Goal: Task Accomplishment & Management: Use online tool/utility

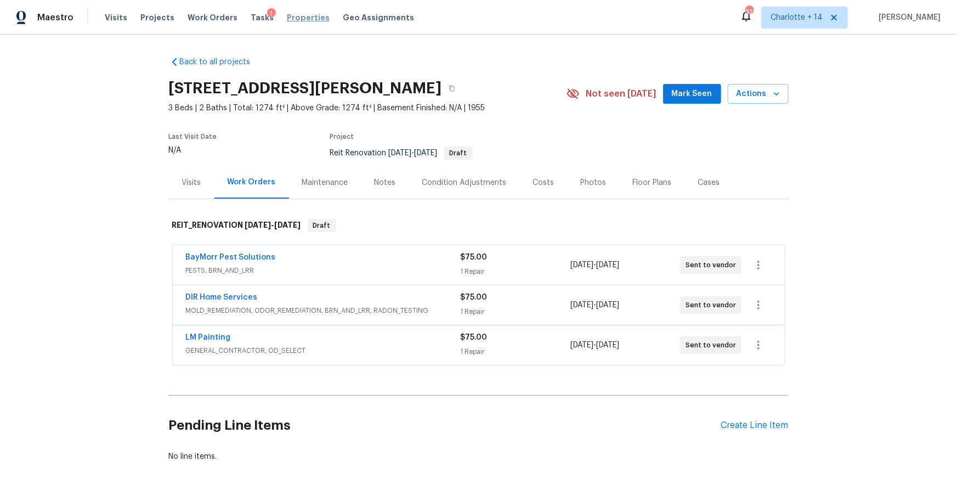
click at [287, 18] on span "Properties" at bounding box center [308, 17] width 43 height 11
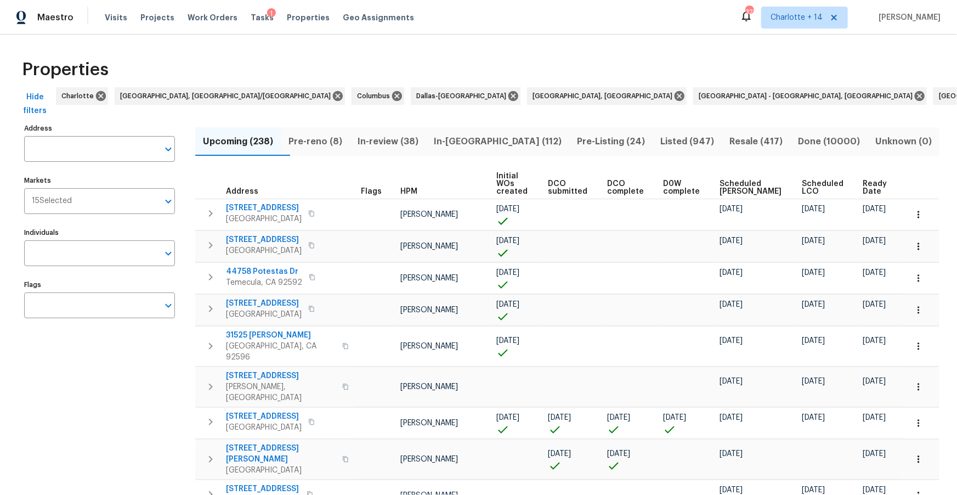
click at [78, 148] on input "Address" at bounding box center [91, 149] width 134 height 26
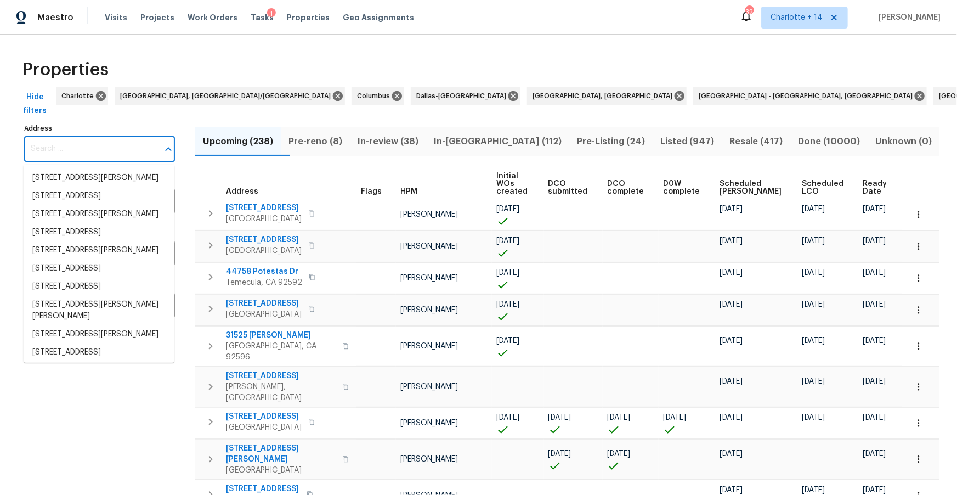
paste input "3870 Golfe Links Dr, Snellville, GA 30039"
type input "3870 Golfe Links Dr, Snellville, GA 30039"
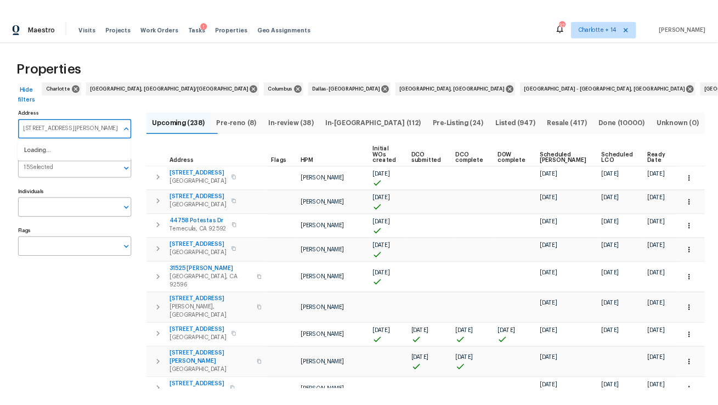
scroll to position [0, 19]
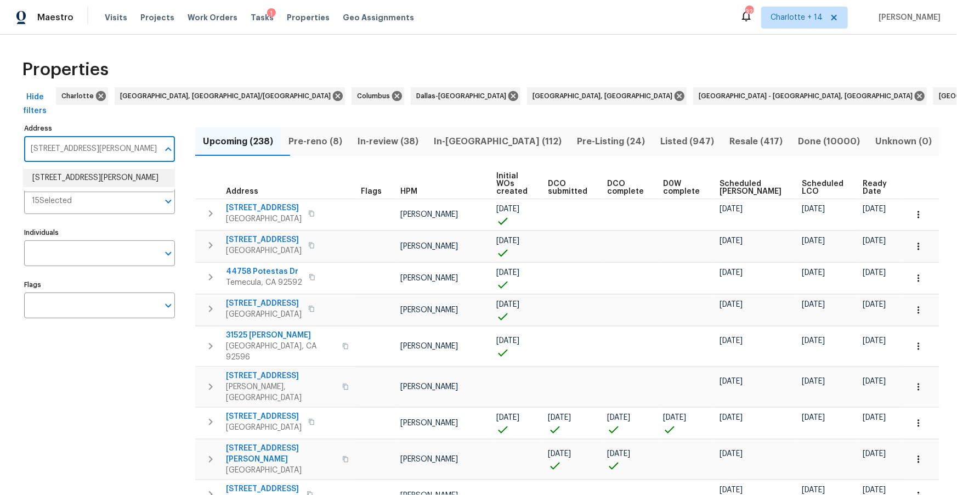
click at [72, 184] on li "3870 Golfe Links Dr Snellville GA 30039" at bounding box center [99, 178] width 151 height 18
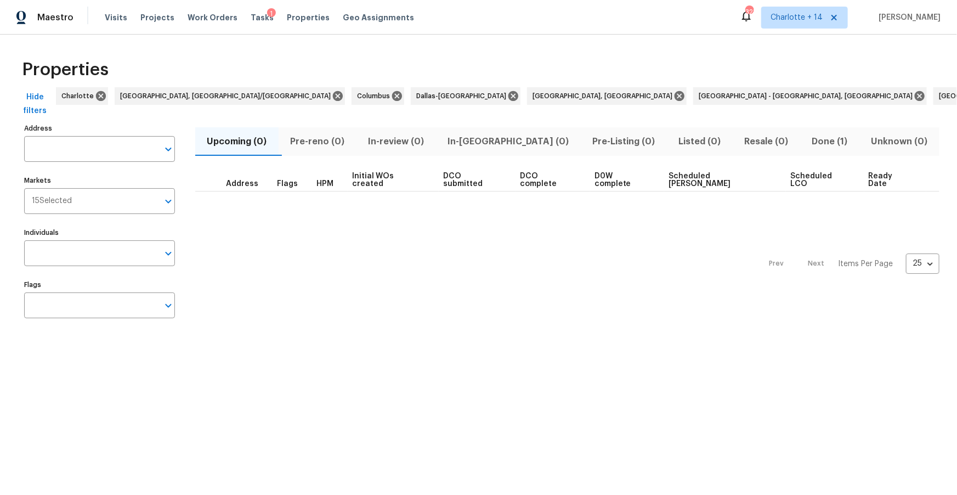
type input "3870 Golfe Links Dr Snellville GA 30039"
click at [66, 209] on div "15 Selected Markets" at bounding box center [99, 201] width 151 height 26
click at [95, 204] on input "Markets" at bounding box center [115, 201] width 87 height 26
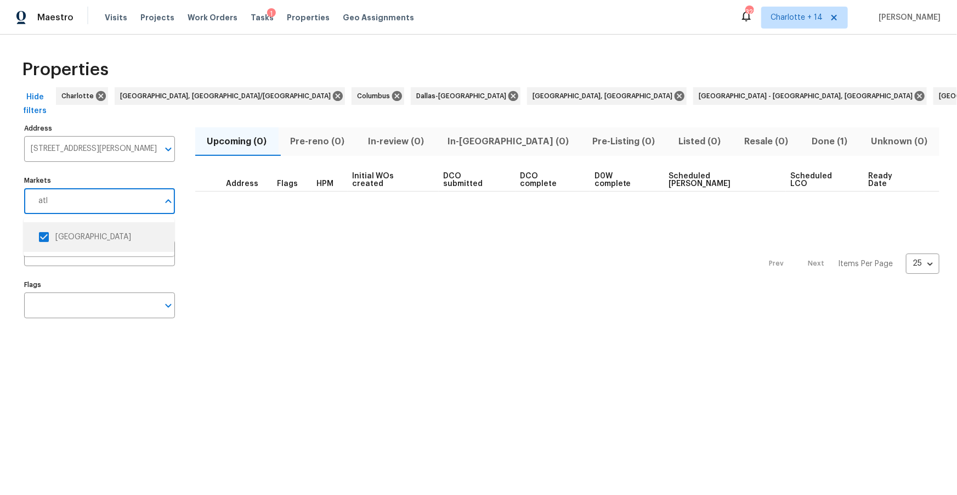
type input "atl"
click at [325, 303] on div "Prev Next Items Per Page 25 25 ​" at bounding box center [567, 260] width 744 height 138
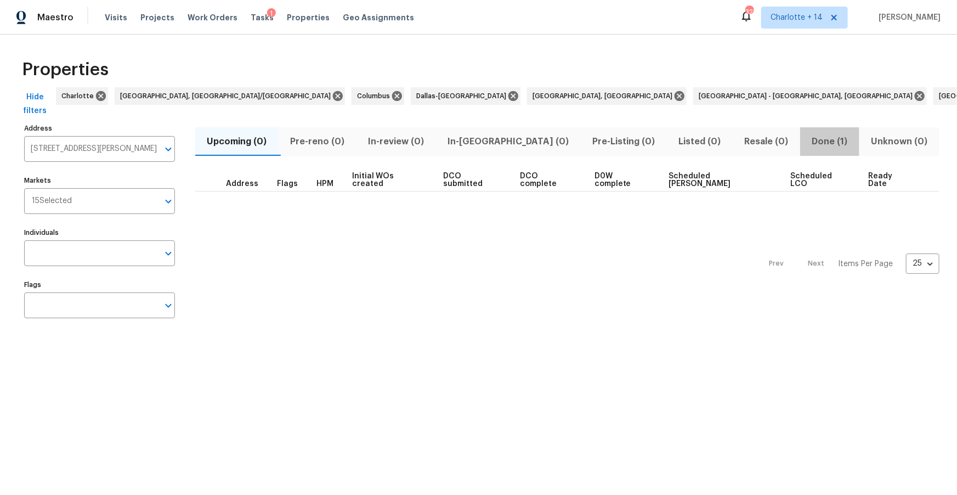
click at [807, 139] on span "Done (1)" at bounding box center [830, 141] width 46 height 15
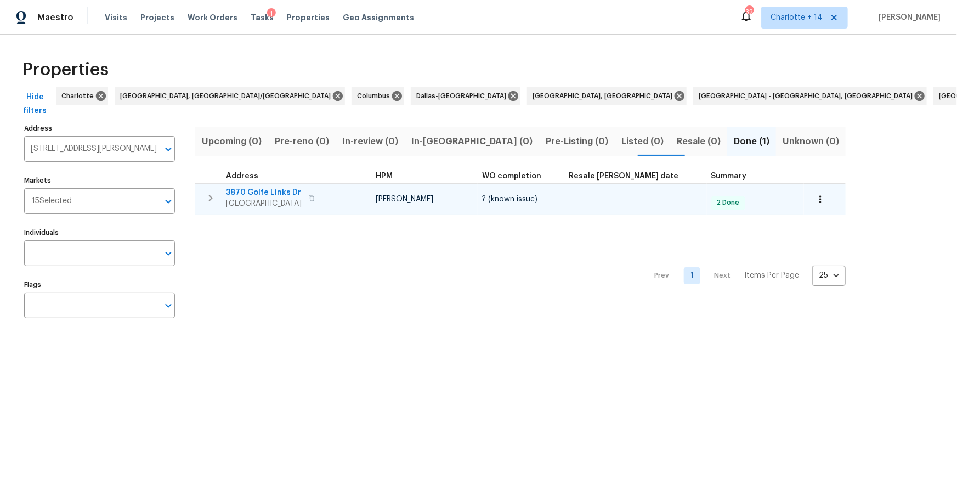
click at [263, 196] on span "3870 Golfe Links Dr" at bounding box center [264, 192] width 76 height 11
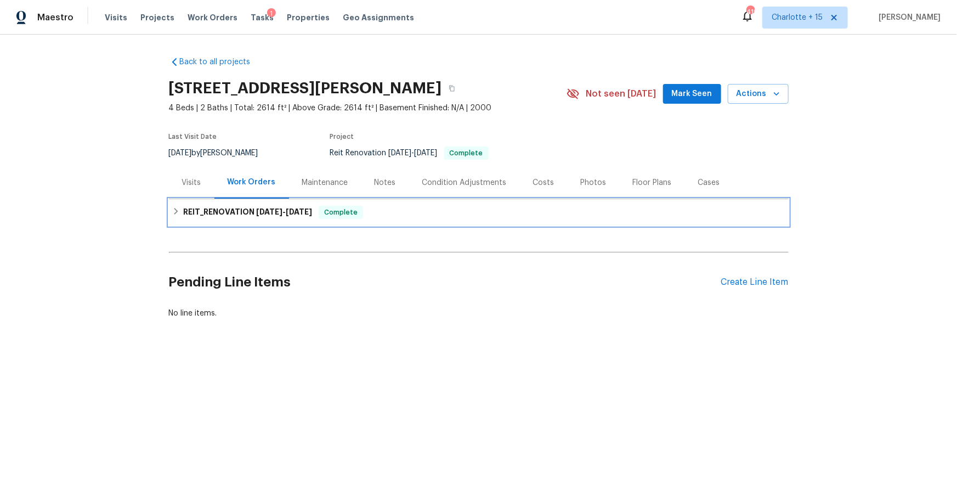
click at [255, 207] on h6 "REIT_RENOVATION 7/28/25 - 8/5/25" at bounding box center [247, 212] width 129 height 13
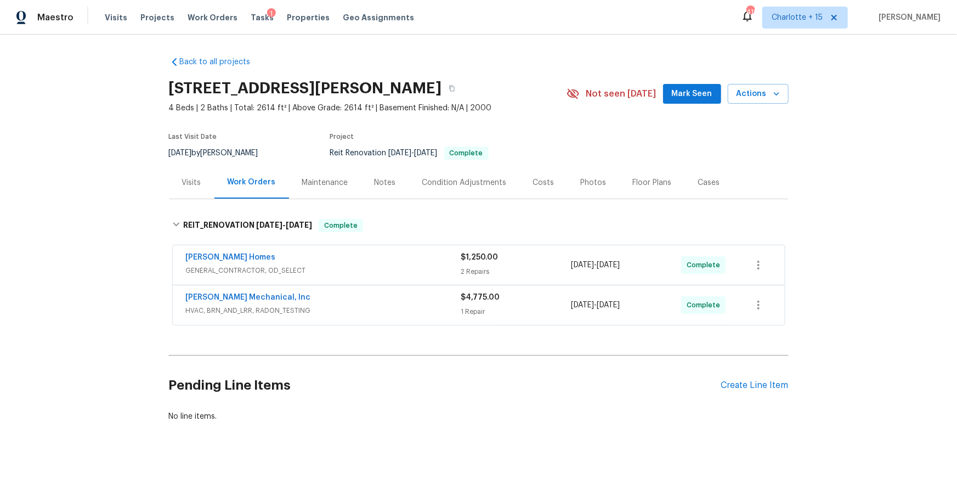
click at [533, 181] on div "Costs" at bounding box center [543, 182] width 21 height 11
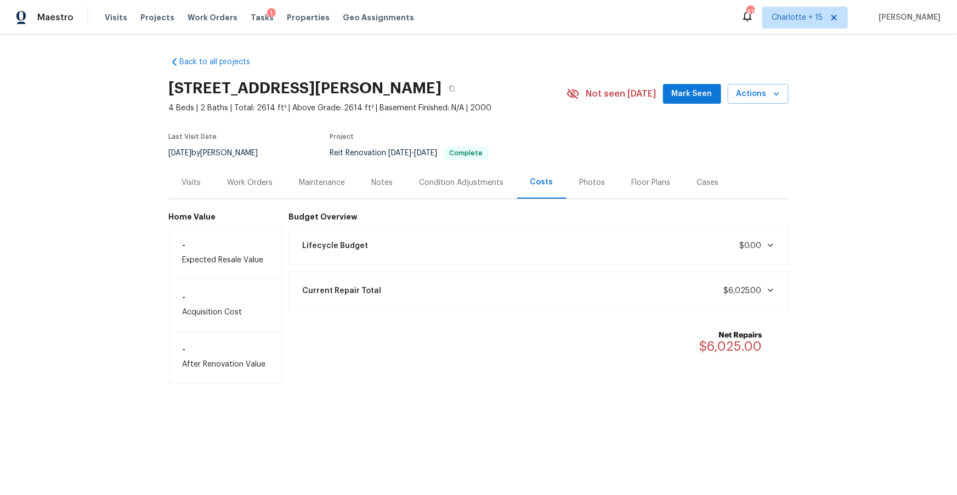
click at [698, 182] on div "Cases" at bounding box center [708, 182] width 22 height 11
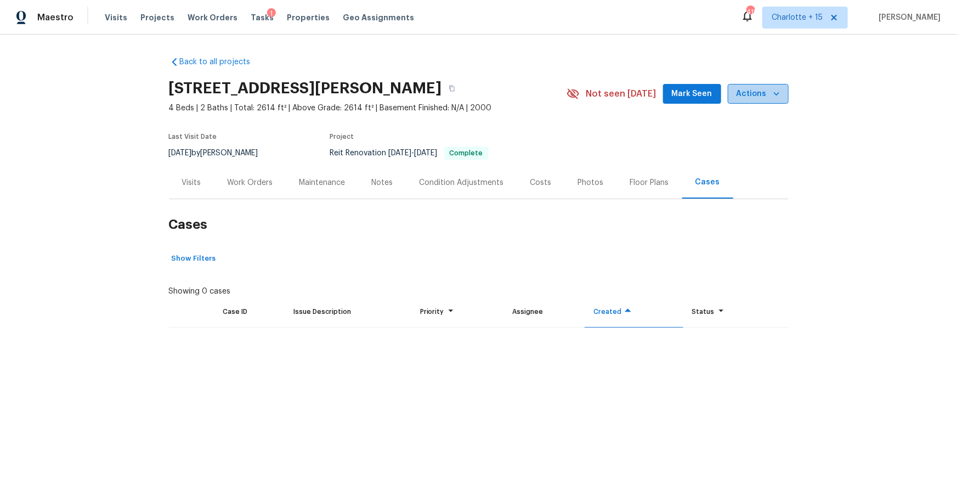
click at [774, 95] on icon "button" at bounding box center [776, 93] width 11 height 11
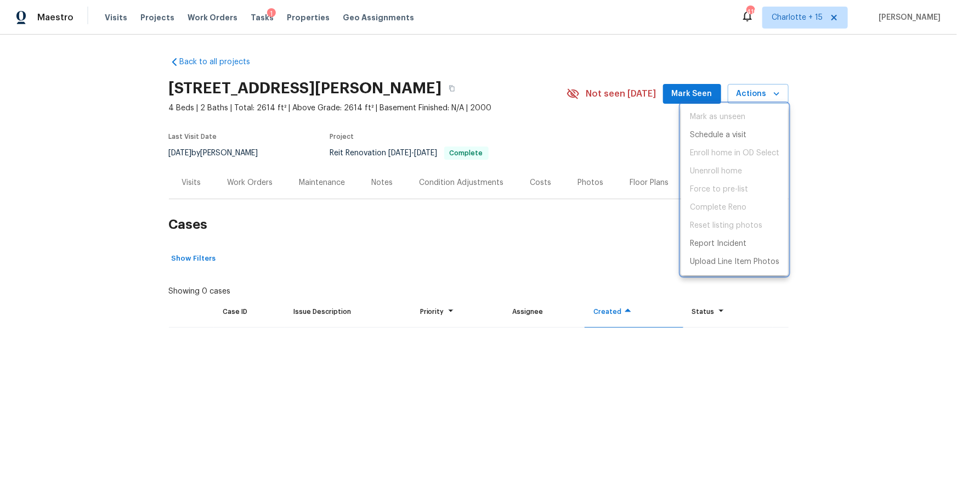
click at [244, 180] on div at bounding box center [478, 247] width 957 height 495
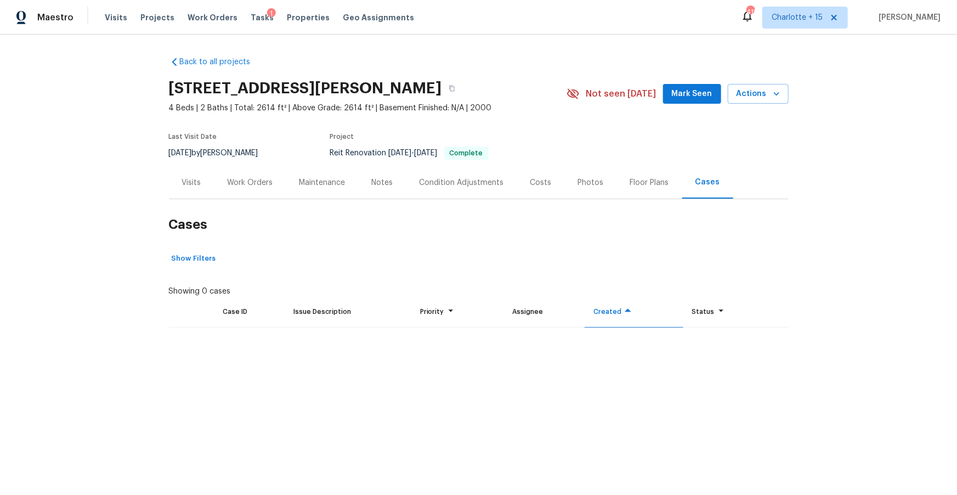
click at [242, 183] on div "Work Orders" at bounding box center [251, 182] width 46 height 11
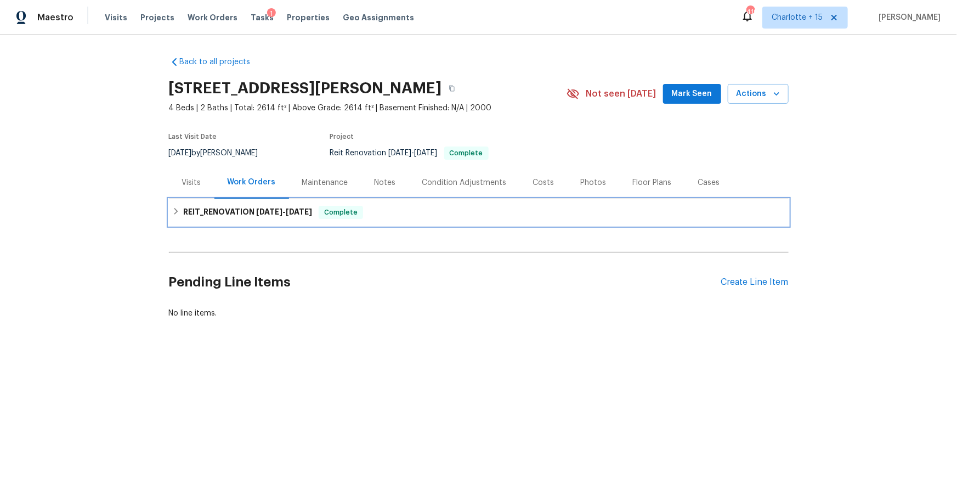
click at [246, 209] on h6 "REIT_RENOVATION 7/28/25 - 8/5/25" at bounding box center [247, 212] width 129 height 13
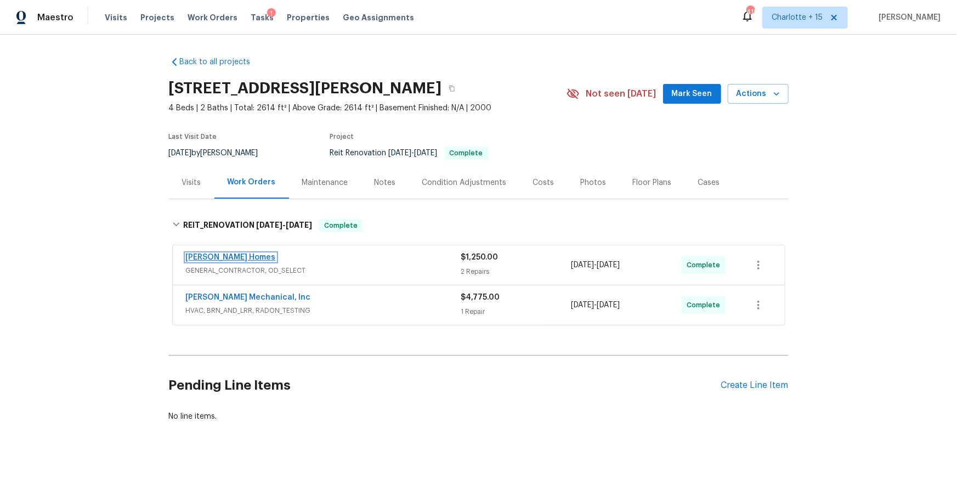
click at [225, 256] on link "Therrien Homes" at bounding box center [231, 257] width 90 height 8
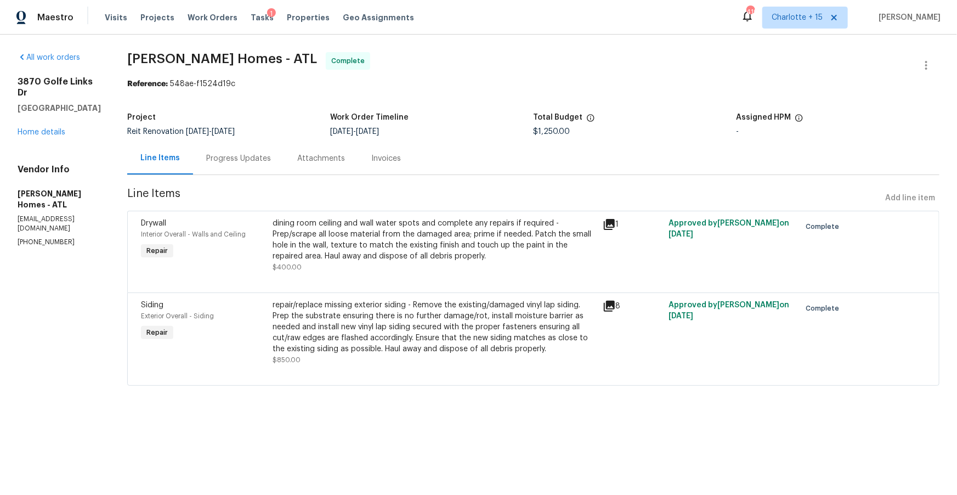
click at [384, 162] on div "Invoices" at bounding box center [386, 158] width 30 height 11
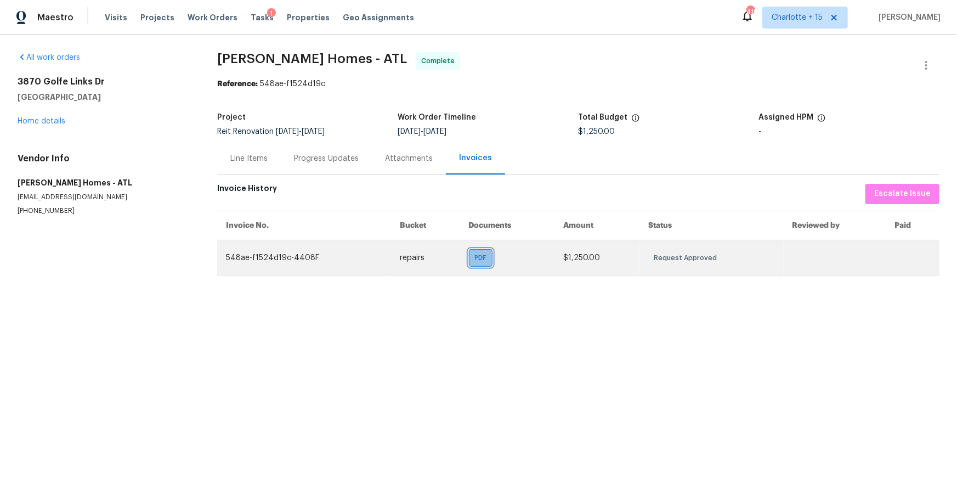
click at [479, 263] on span "PDF" at bounding box center [483, 257] width 16 height 11
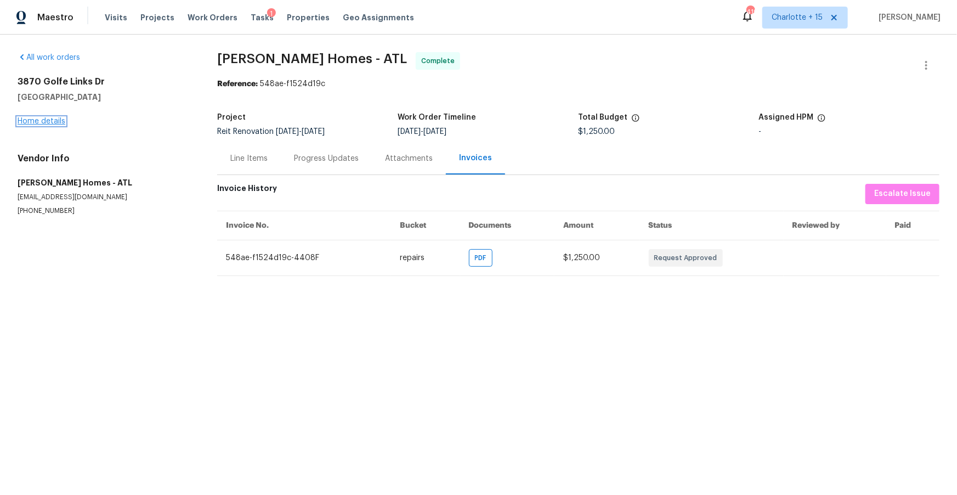
click at [31, 123] on link "Home details" at bounding box center [42, 121] width 48 height 8
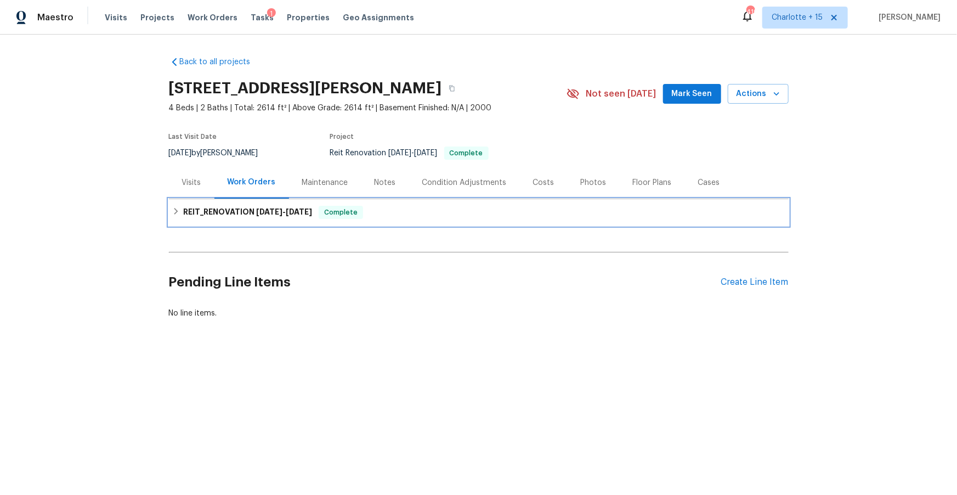
click at [202, 212] on h6 "REIT_RENOVATION 7/28/25 - 8/5/25" at bounding box center [247, 212] width 129 height 13
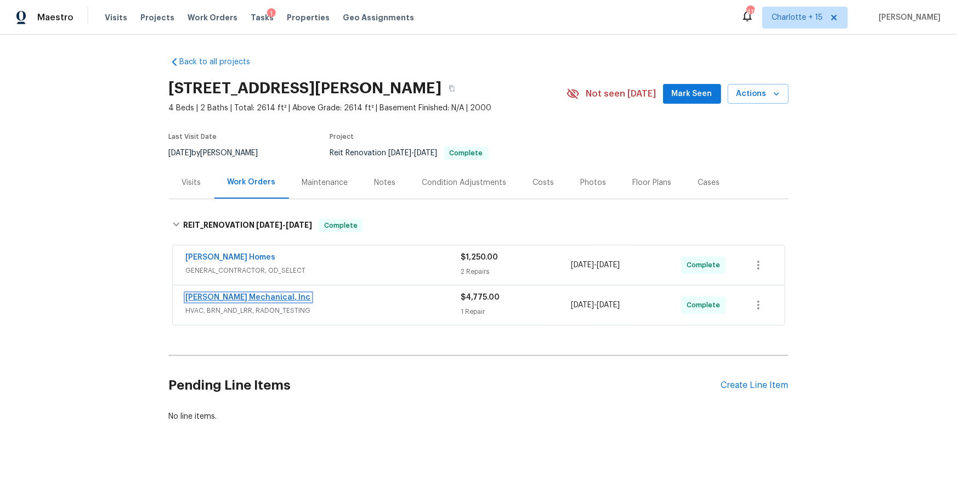
click at [213, 296] on link "JH Martin Mechanical, Inc" at bounding box center [248, 297] width 125 height 8
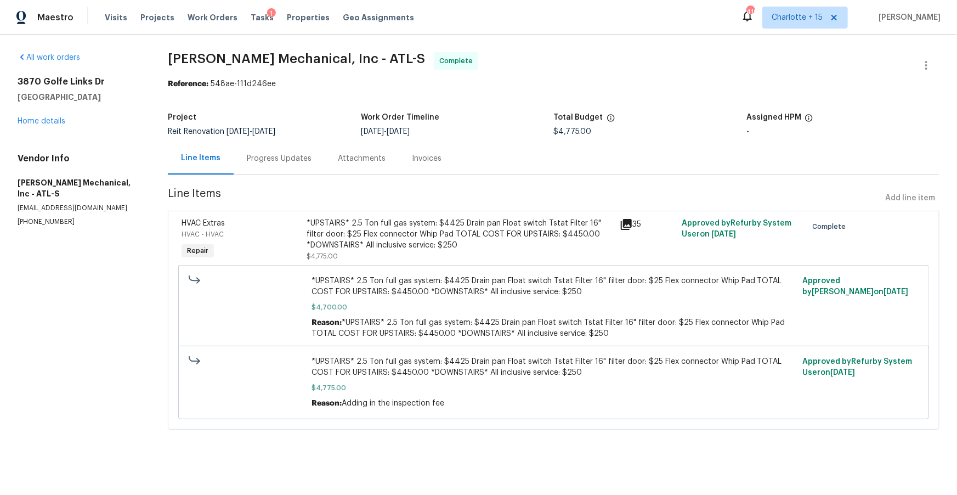
click at [422, 159] on div "Invoices" at bounding box center [427, 158] width 30 height 11
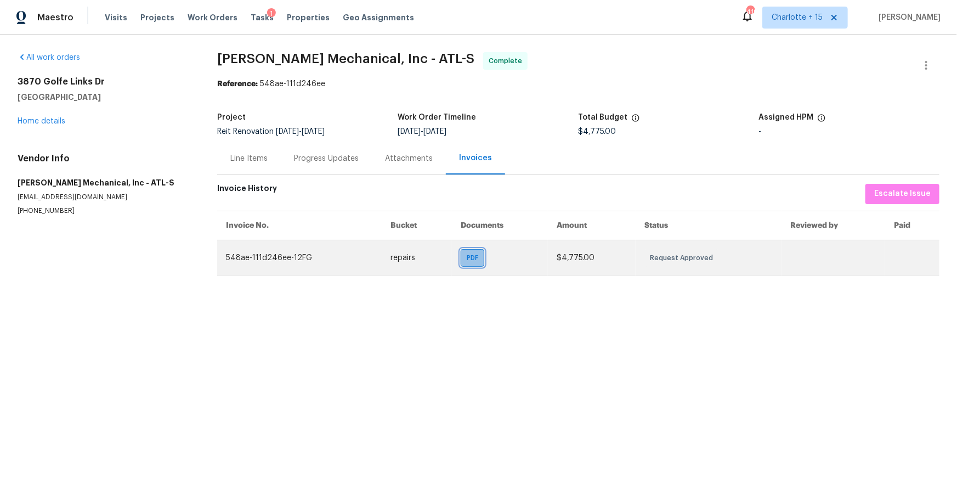
click at [473, 261] on span "PDF" at bounding box center [475, 257] width 16 height 11
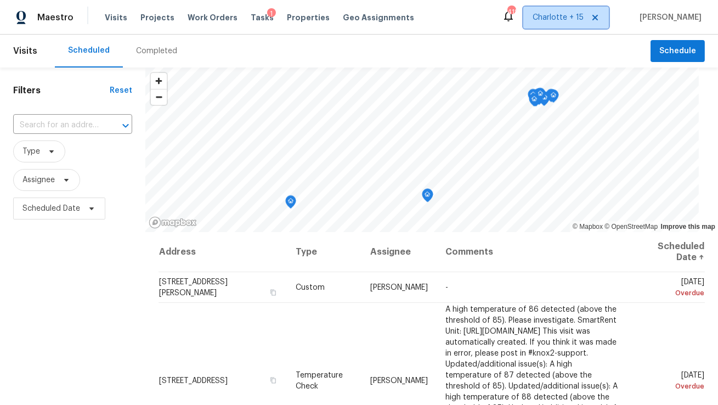
click at [600, 19] on icon at bounding box center [595, 17] width 9 height 9
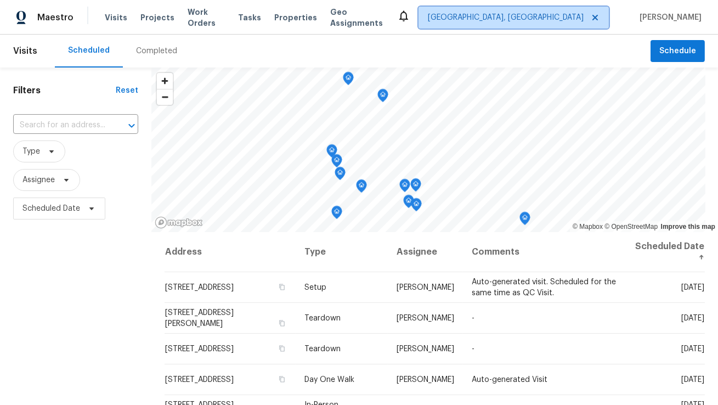
click at [563, 25] on span "Albuquerque, NM" at bounding box center [514, 18] width 190 height 22
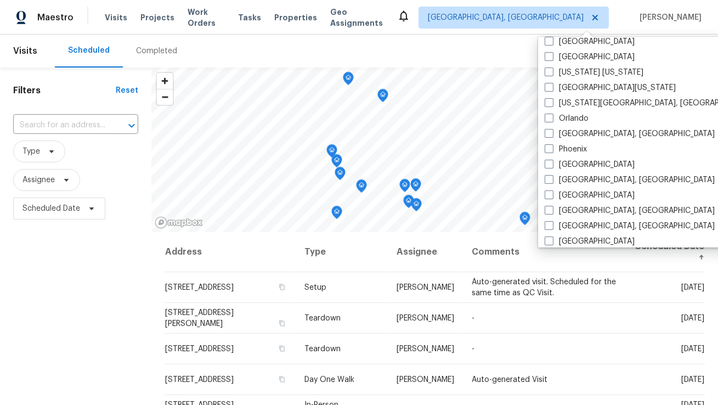
scroll to position [506, 0]
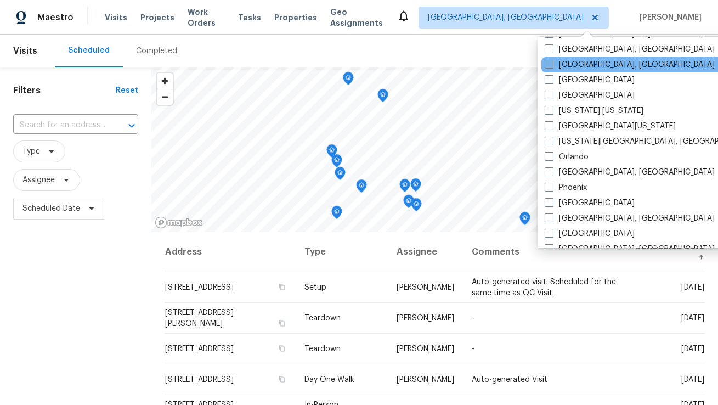
click at [572, 69] on label "Miami, FL" at bounding box center [630, 64] width 170 height 11
click at [552, 66] on input "Miami, FL" at bounding box center [548, 62] width 7 height 7
checkbox input "true"
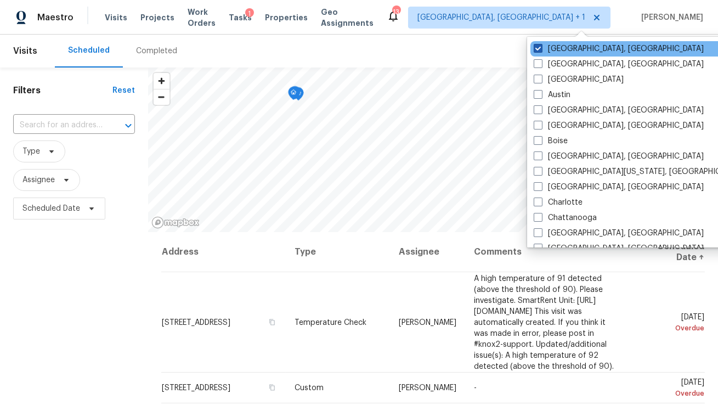
click at [567, 48] on label "Albuquerque, NM" at bounding box center [619, 48] width 170 height 11
click at [541, 48] on input "Albuquerque, NM" at bounding box center [537, 46] width 7 height 7
checkbox input "false"
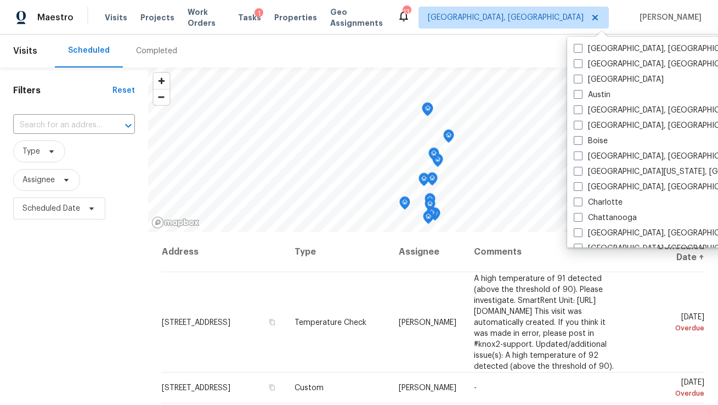
click at [253, 21] on div "Tasks 1" at bounding box center [249, 18] width 23 height 12
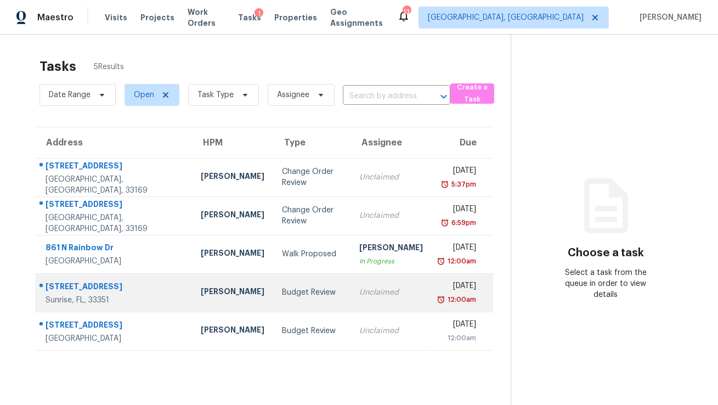
click at [204, 290] on div "[PERSON_NAME]" at bounding box center [233, 293] width 64 height 14
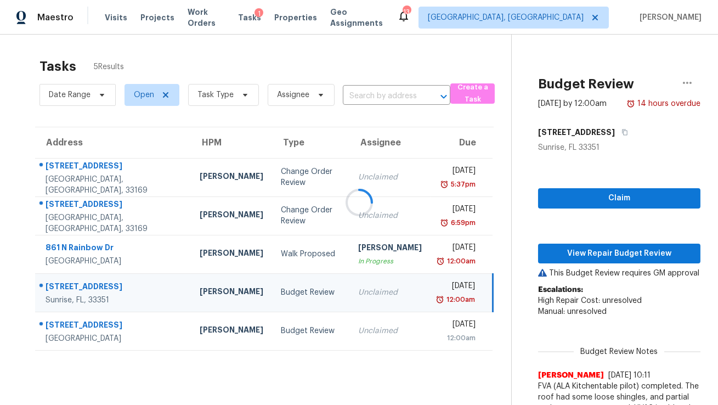
click at [620, 250] on div at bounding box center [359, 202] width 718 height 405
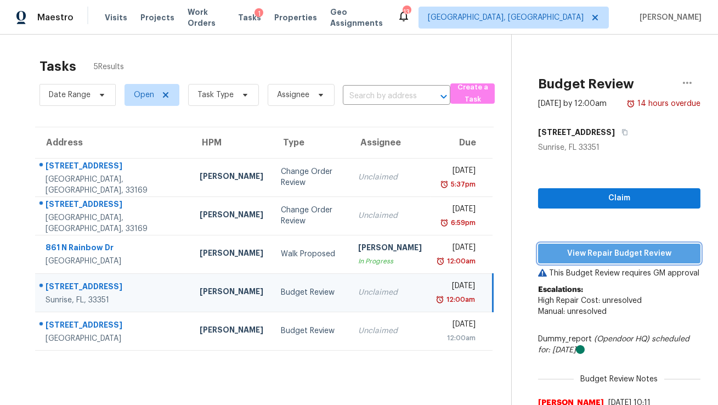
click at [618, 252] on span "View Repair Budget Review" at bounding box center [619, 254] width 145 height 14
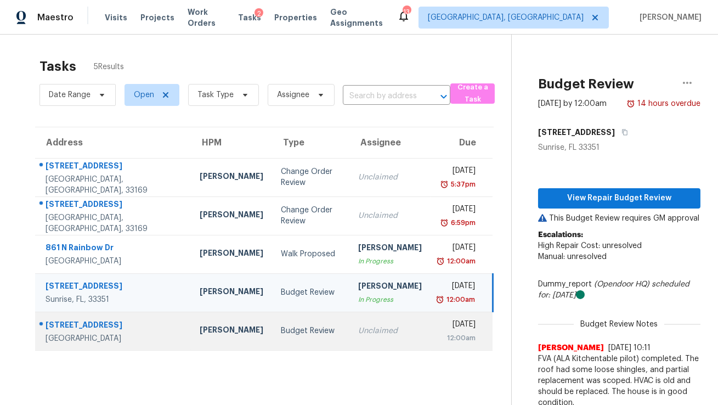
click at [272, 323] on td "Budget Review" at bounding box center [310, 331] width 77 height 38
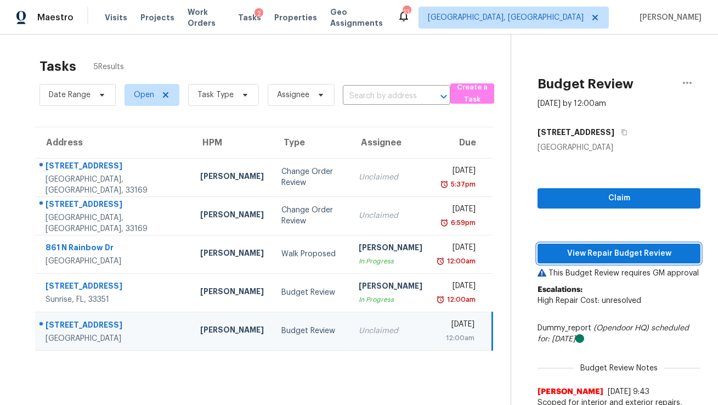
click at [570, 253] on span "View Repair Budget Review" at bounding box center [618, 254] width 145 height 14
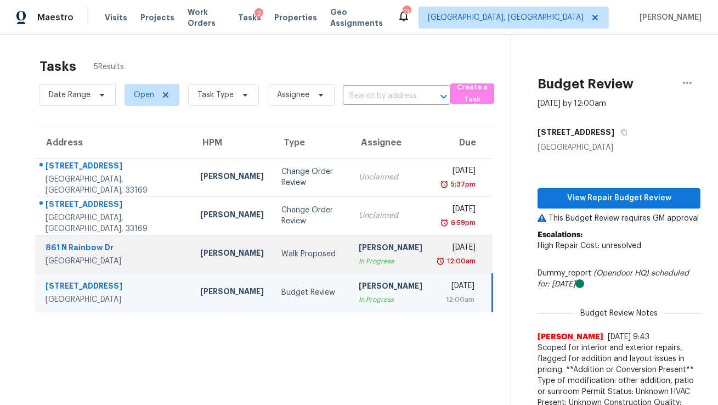
click at [298, 272] on td "Walk Proposed" at bounding box center [311, 254] width 77 height 38
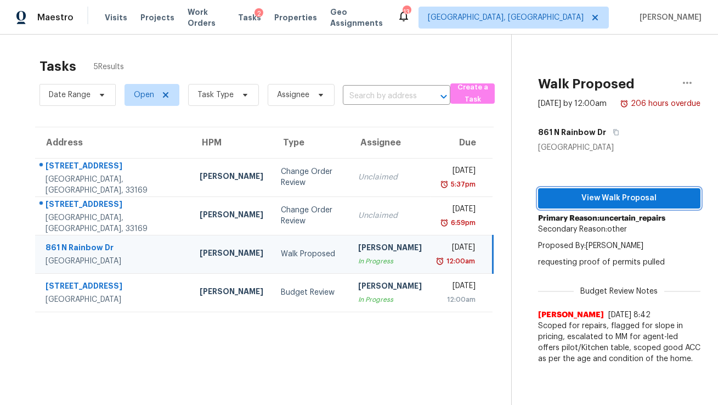
click at [626, 194] on span "View Walk Proposal" at bounding box center [619, 198] width 145 height 14
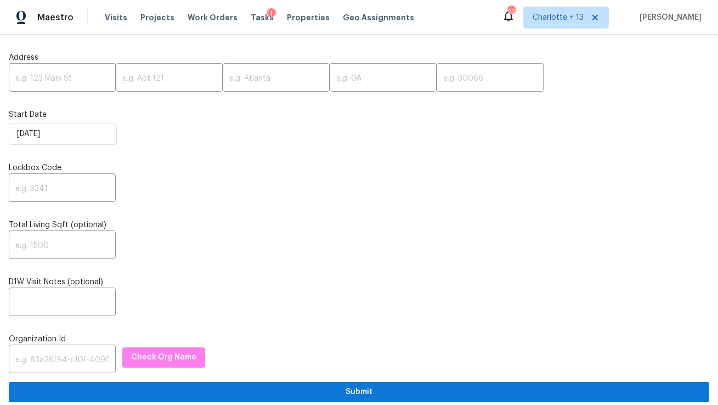
click at [50, 77] on input "text" at bounding box center [62, 79] width 107 height 26
paste input "5908 Laconia Rd, Orlando, FL 32808"
click at [93, 75] on input "5908 Laconia Rd, Orlando, FL 32808" at bounding box center [62, 79] width 107 height 26
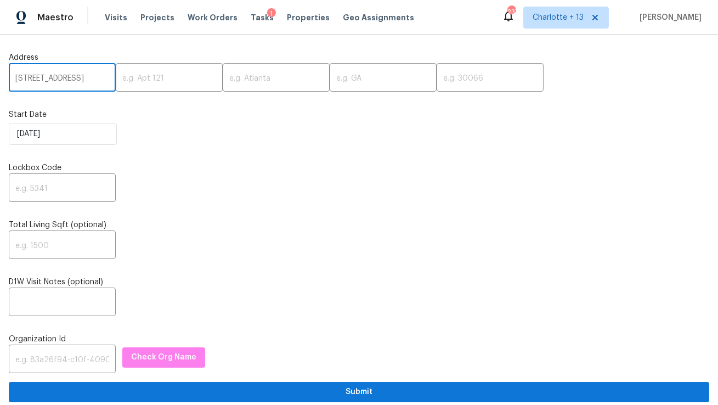
scroll to position [0, 23]
type input "5908 Laconia Rd, Orlando, FL"
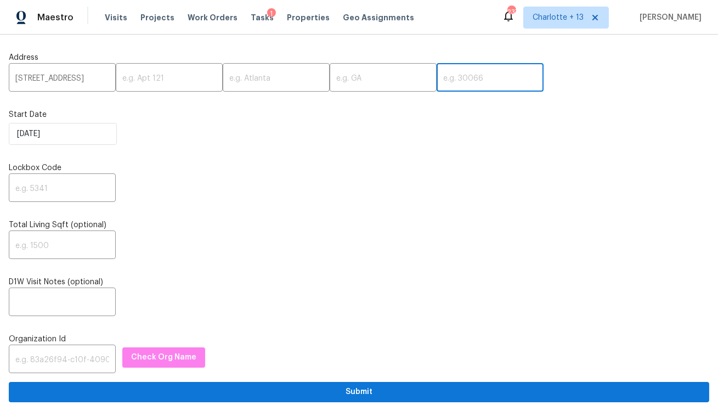
scroll to position [0, 0]
click at [437, 82] on input "text" at bounding box center [490, 79] width 107 height 26
paste input "32808"
type input "32808"
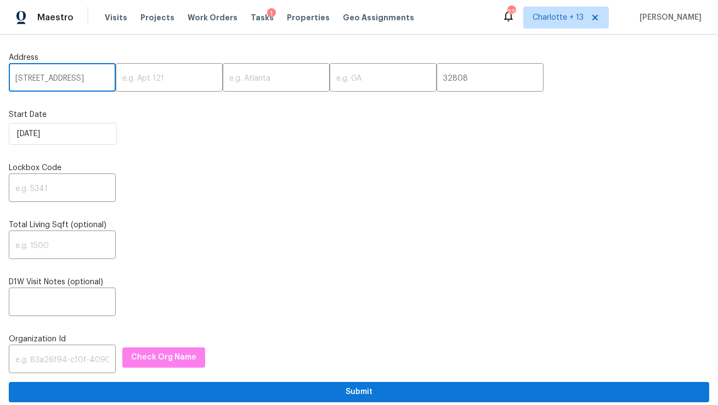
click at [85, 81] on input "5908 Laconia Rd, Orlando, FL" at bounding box center [62, 79] width 107 height 26
type input "5908 Laconia Rd,, FL"
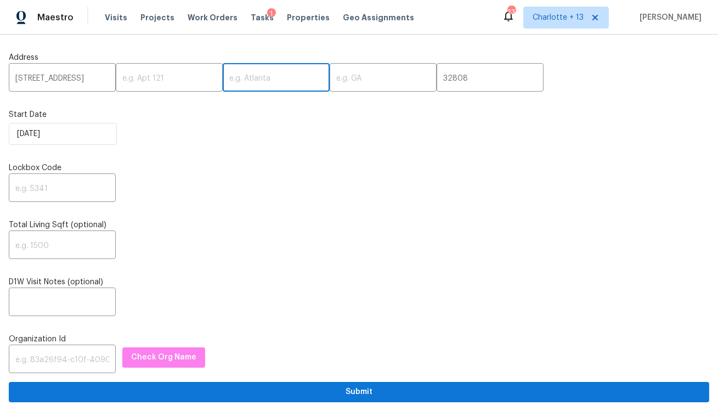
click at [227, 80] on input "text" at bounding box center [276, 79] width 107 height 26
paste input "Orlando"
type input "Orlando"
click at [86, 77] on input "5908 Laconia Rd,, FL" at bounding box center [62, 79] width 107 height 26
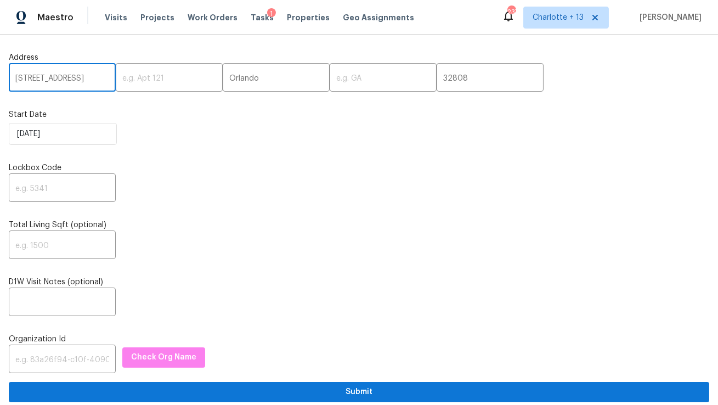
click at [86, 77] on input "5908 Laconia Rd,, FL" at bounding box center [62, 79] width 107 height 26
type input "5908 Laconia Rd,,"
click at [330, 76] on input "text" at bounding box center [383, 79] width 107 height 26
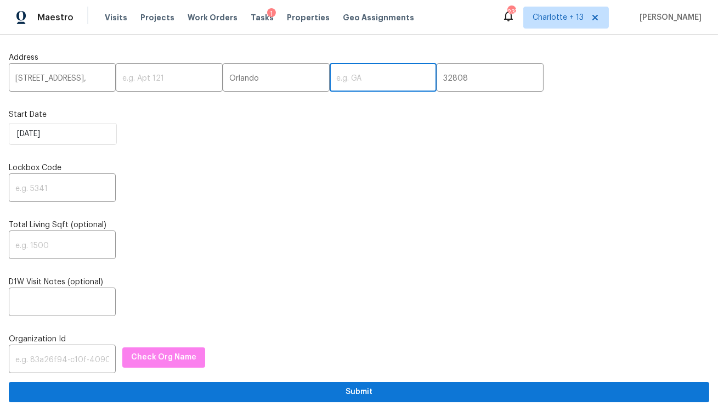
paste input "FL"
type input "FL"
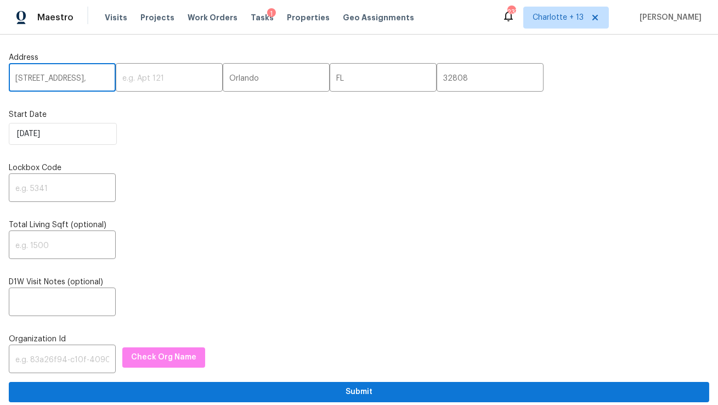
click at [91, 82] on input "5908 Laconia Rd,," at bounding box center [62, 79] width 107 height 26
type input "5908 Laconia Rd"
click at [35, 195] on input "text" at bounding box center [62, 189] width 107 height 26
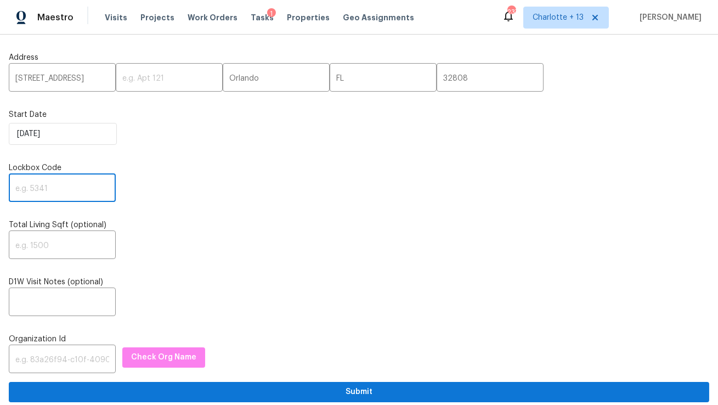
paste input "0618"
type input "0618"
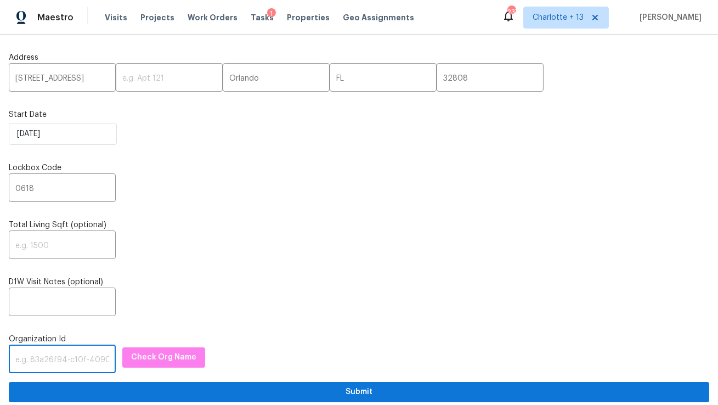
click at [59, 363] on input "text" at bounding box center [62, 360] width 107 height 26
paste input "1349d153-b359-4f9b-b4dd-758ff939cc37"
type input "1349d153-b359-4f9b-b4dd-758ff939cc37"
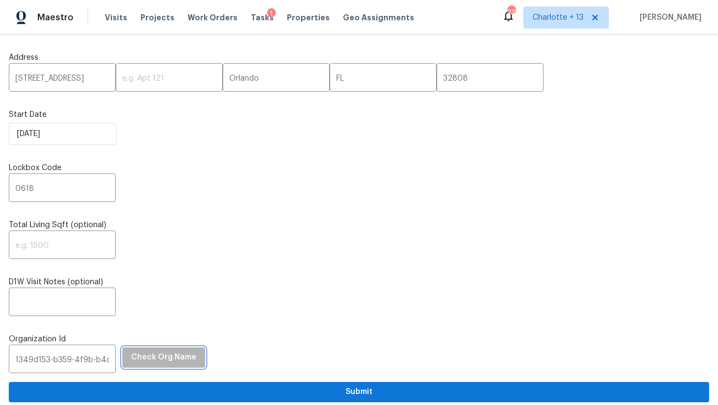
click at [154, 351] on button "Check Org Name" at bounding box center [163, 357] width 83 height 20
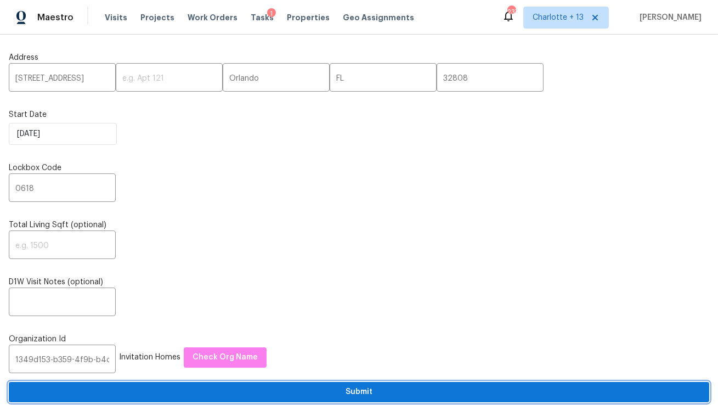
click at [203, 396] on span "Submit" at bounding box center [359, 392] width 683 height 14
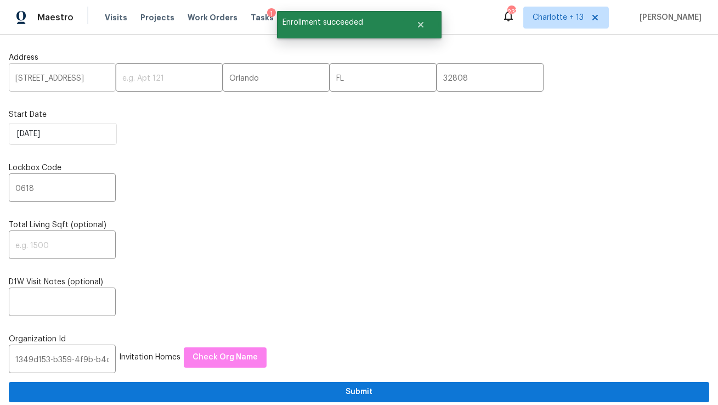
click at [54, 77] on input "5908 Laconia Rd" at bounding box center [62, 79] width 107 height 26
click at [108, 16] on span "Visits" at bounding box center [116, 17] width 22 height 11
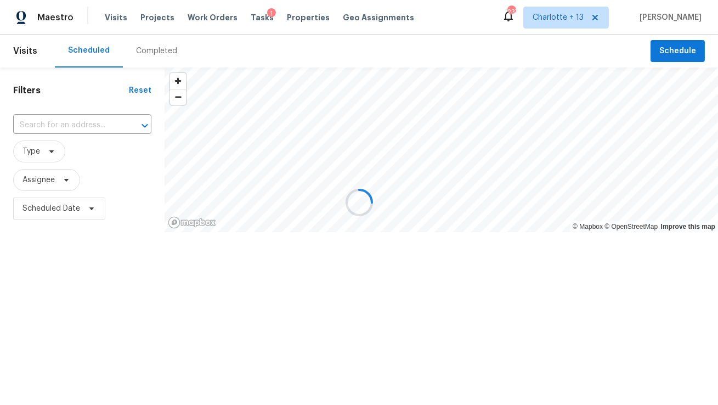
click at [41, 125] on div at bounding box center [359, 202] width 718 height 405
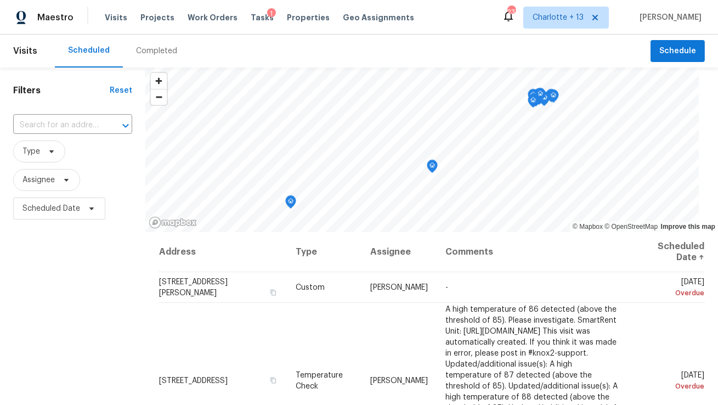
click at [41, 125] on input "text" at bounding box center [57, 125] width 88 height 17
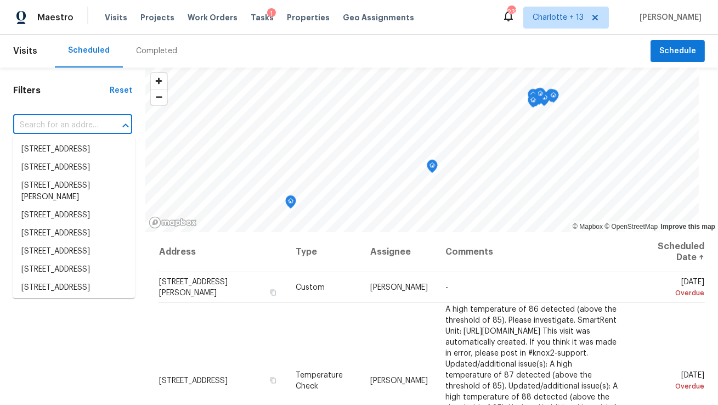
paste input "5908 Laconia Rd"
type input "5908 Laconia Rd"
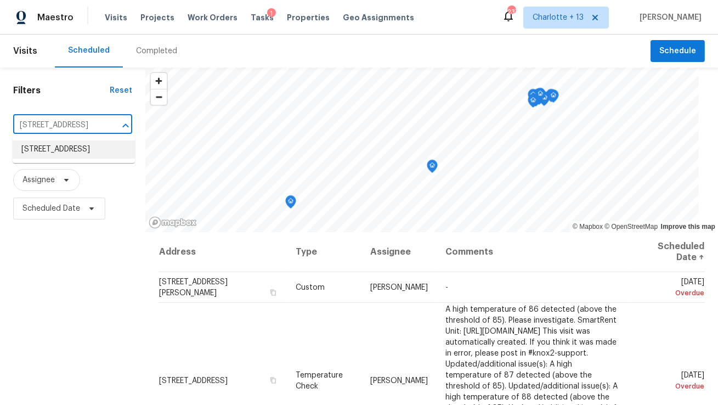
click at [72, 156] on li "5908 Laconia Rd, Orlando, FL 32808" at bounding box center [74, 149] width 122 height 18
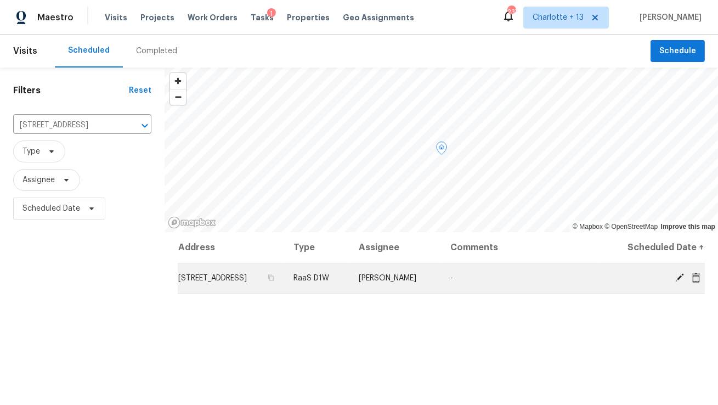
click at [696, 281] on icon at bounding box center [696, 277] width 9 height 10
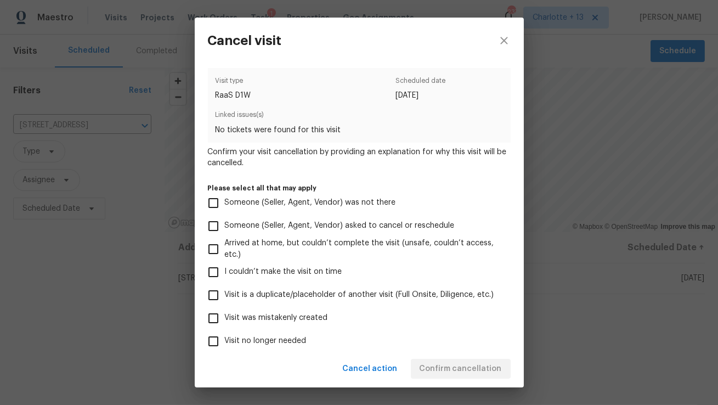
click at [289, 324] on label "Visit was mistakenly created" at bounding box center [352, 318] width 300 height 23
click at [225, 324] on input "Visit was mistakenly created" at bounding box center [213, 318] width 23 height 23
checkbox input "true"
click at [476, 370] on span "Confirm cancellation" at bounding box center [461, 369] width 82 height 14
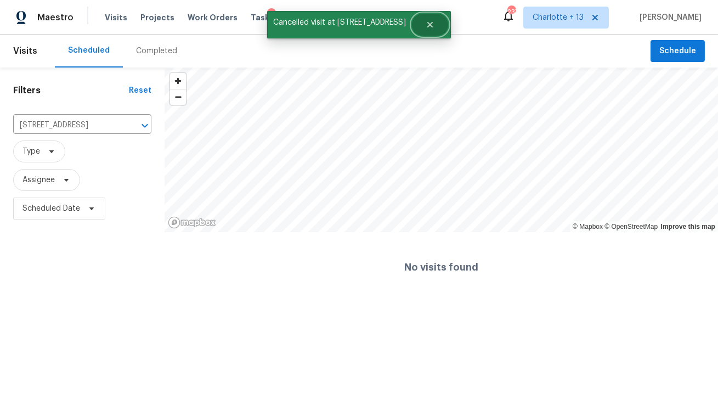
click at [424, 30] on button "Close" at bounding box center [430, 25] width 36 height 22
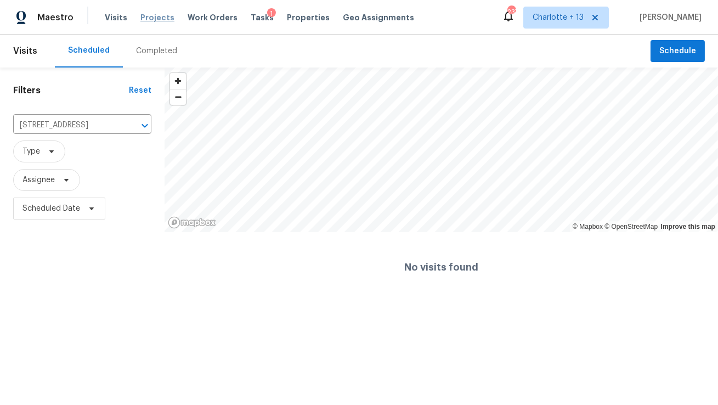
click at [151, 14] on span "Projects" at bounding box center [157, 17] width 34 height 11
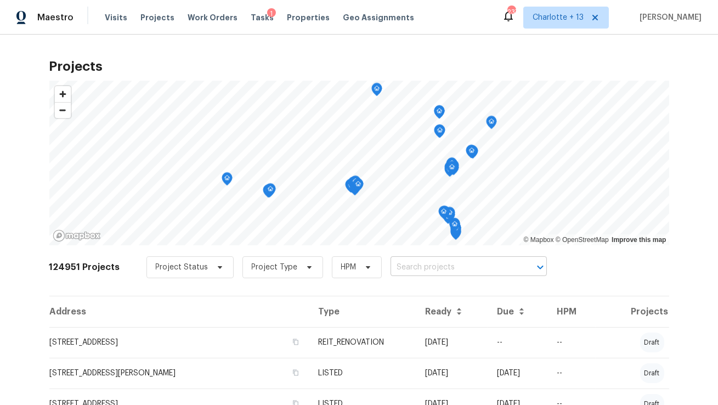
click at [412, 267] on input "text" at bounding box center [454, 267] width 126 height 17
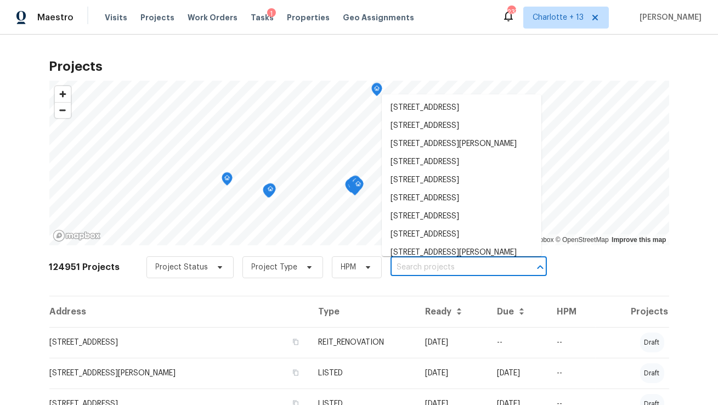
paste input "5908 Laconia Rd"
type input "5908 Laconia Rd"
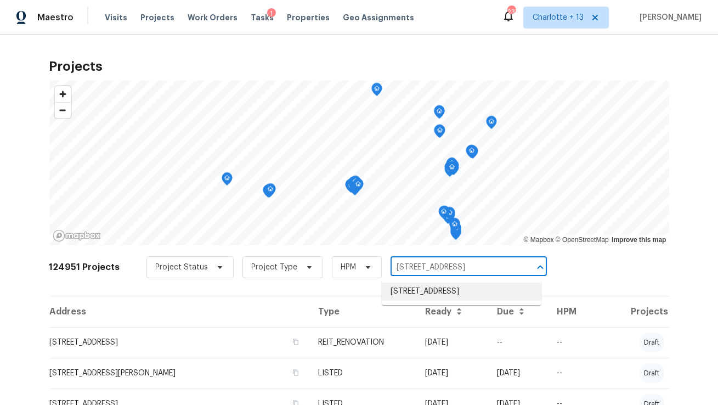
click at [408, 286] on li "5908 Laconia Rd, Orlando, FL 32808" at bounding box center [462, 292] width 160 height 18
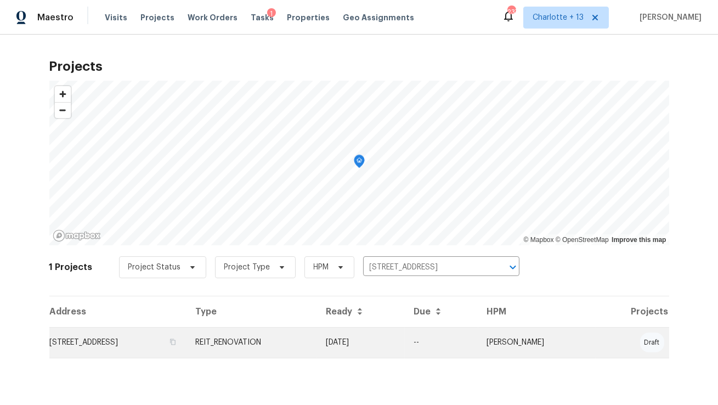
click at [147, 342] on td "5908 Laconia Rd, Orlando, FL 32808" at bounding box center [118, 342] width 138 height 31
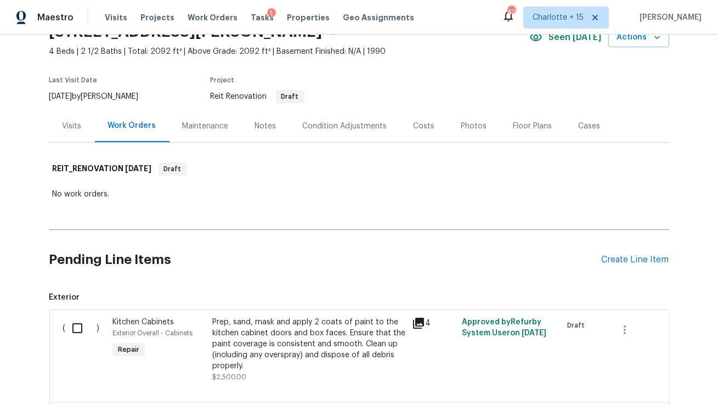
scroll to position [1, 0]
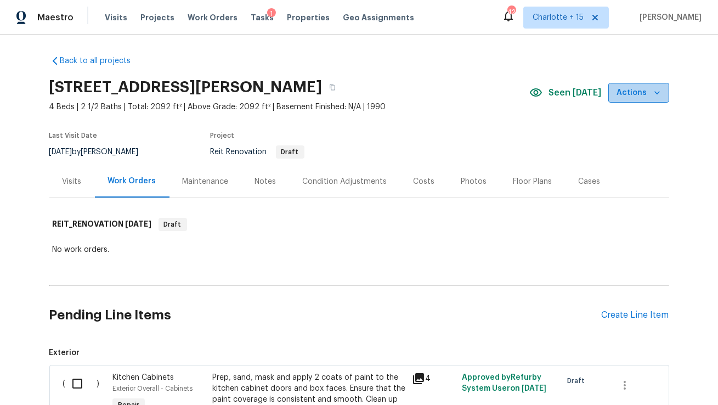
click at [654, 94] on icon "button" at bounding box center [657, 92] width 11 height 11
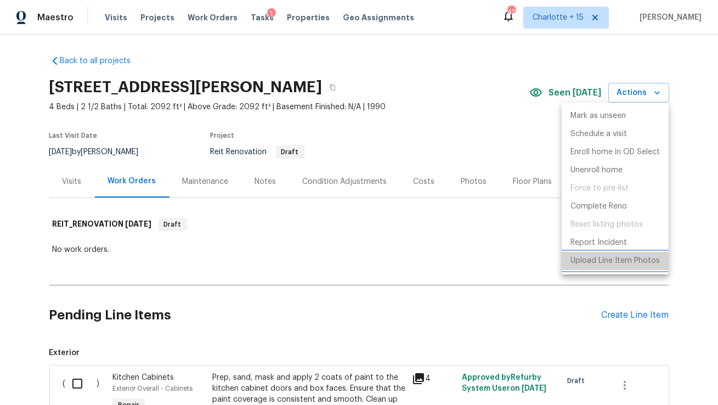
click at [588, 259] on p "Upload Line Item Photos" at bounding box center [615, 261] width 89 height 12
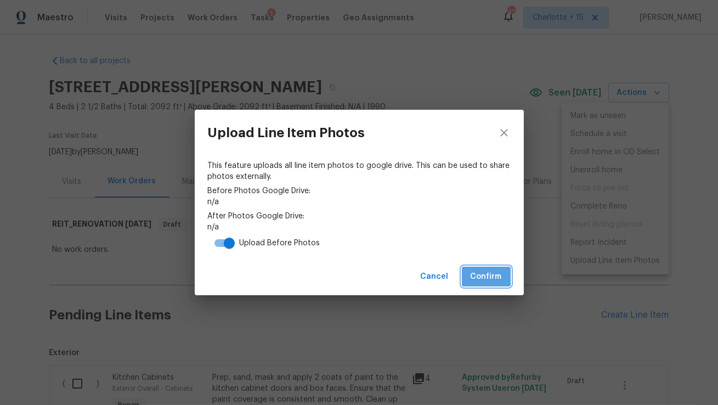
click at [495, 276] on span "Confirm" at bounding box center [486, 277] width 31 height 14
drag, startPoint x: 510, startPoint y: 202, endPoint x: 396, endPoint y: 187, distance: 115.6
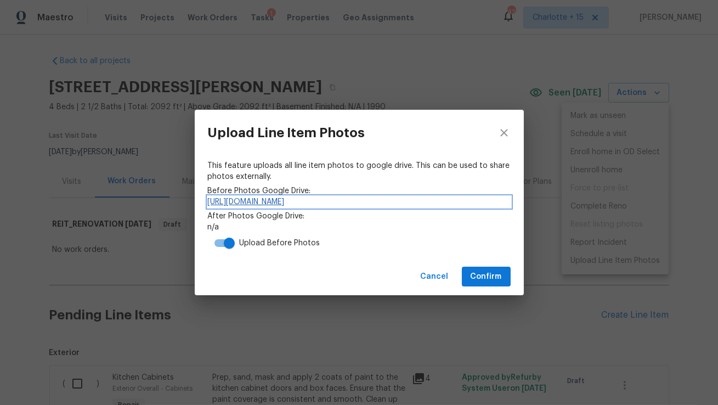
click at [426, 205] on link "[URL][DOMAIN_NAME]" at bounding box center [359, 201] width 303 height 11
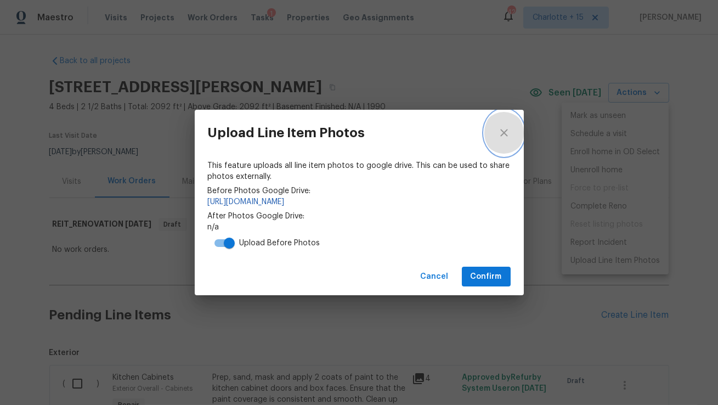
click at [506, 129] on icon "close" at bounding box center [503, 132] width 7 height 7
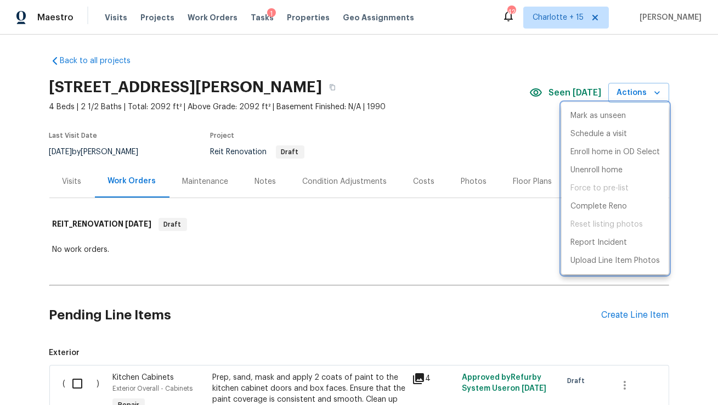
click at [492, 126] on div at bounding box center [359, 202] width 718 height 405
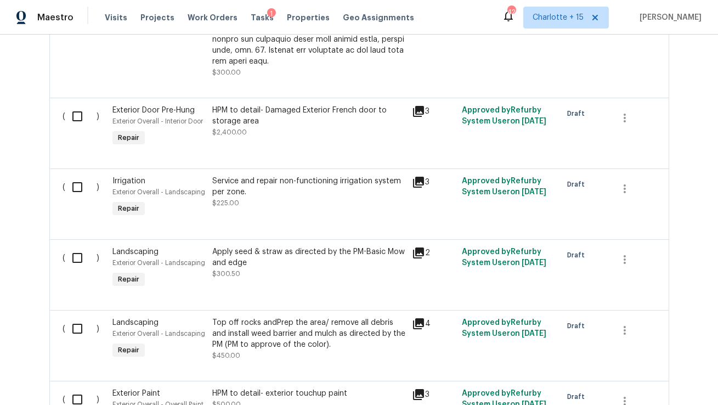
scroll to position [697, 0]
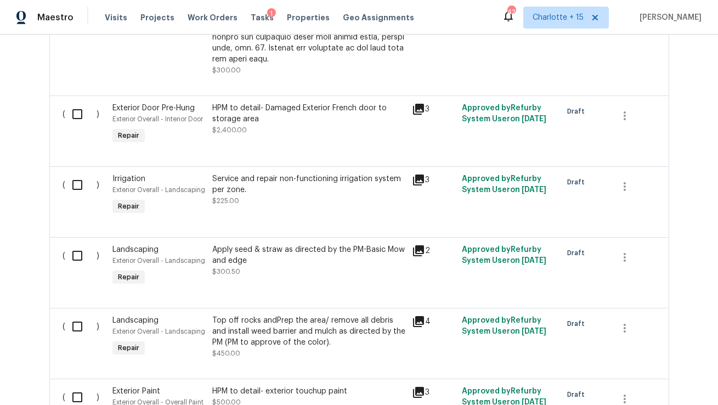
click at [419, 104] on icon at bounding box center [418, 109] width 11 height 11
click at [416, 104] on icon at bounding box center [418, 109] width 11 height 11
click at [422, 103] on icon at bounding box center [418, 109] width 13 height 13
click at [348, 117] on div "HPM to detail- Damaged Exterior French door to storage area $2,400.00" at bounding box center [308, 119] width 193 height 33
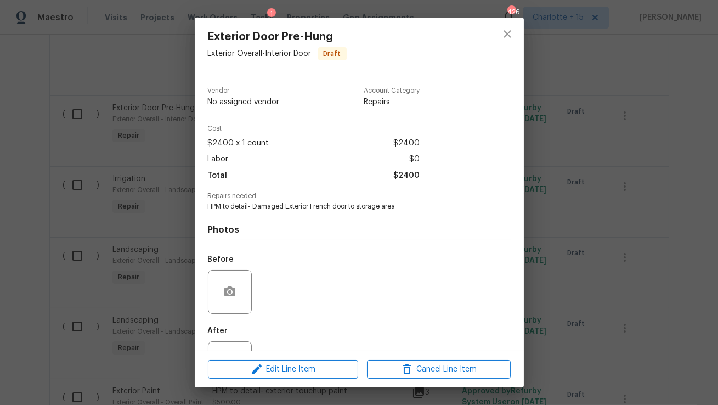
scroll to position [46, 0]
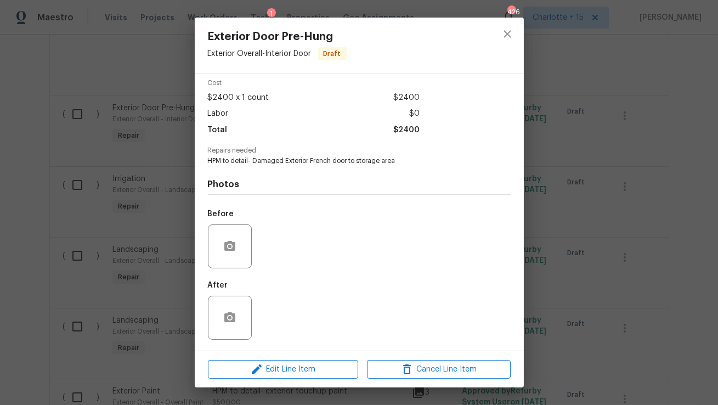
click at [264, 303] on div "After" at bounding box center [359, 310] width 303 height 71
click at [506, 37] on icon "close" at bounding box center [507, 33] width 13 height 13
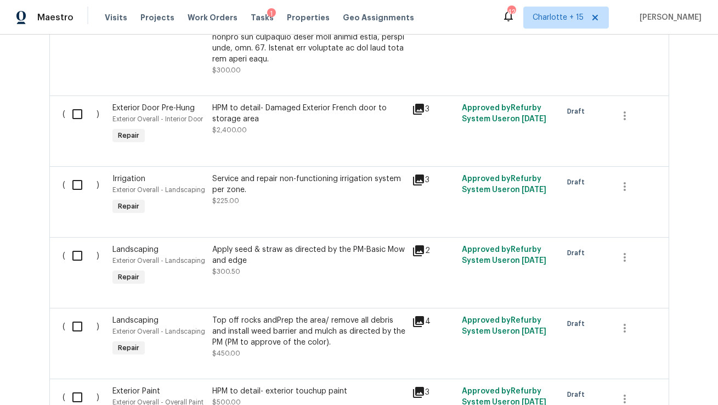
click at [419, 173] on icon at bounding box center [418, 179] width 13 height 13
click at [419, 174] on icon at bounding box center [418, 179] width 11 height 11
click at [421, 103] on icon at bounding box center [418, 109] width 13 height 13
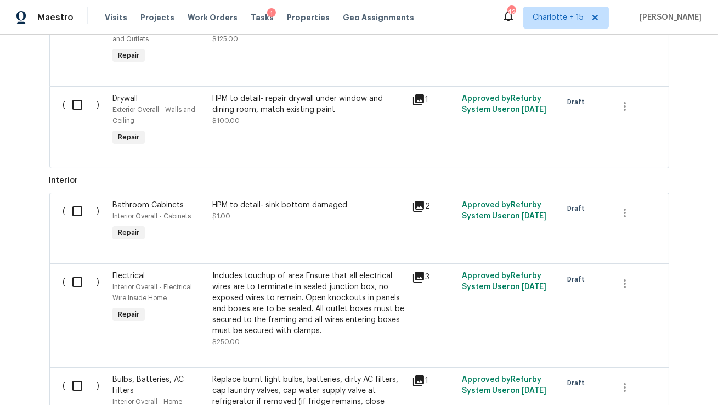
scroll to position [1993, 0]
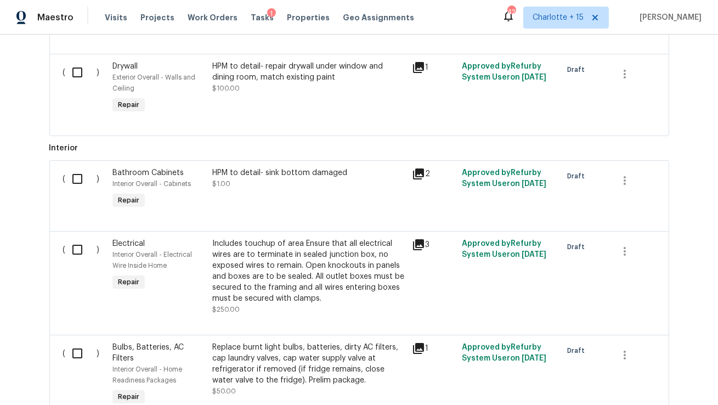
click at [343, 185] on div "HPM to detail- sink bottom damaged $1.00" at bounding box center [309, 189] width 200 height 50
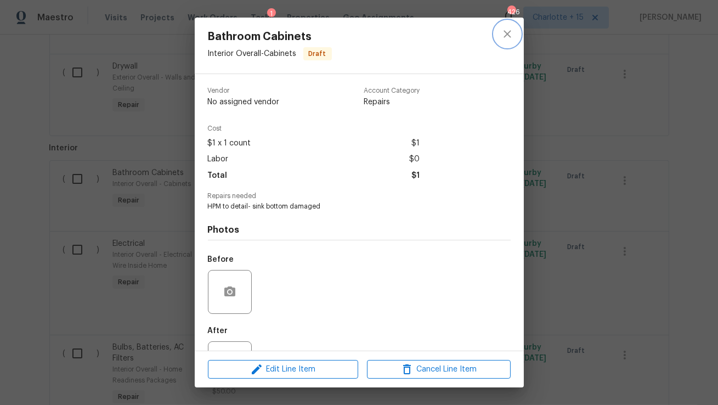
click at [510, 36] on icon "close" at bounding box center [507, 33] width 7 height 7
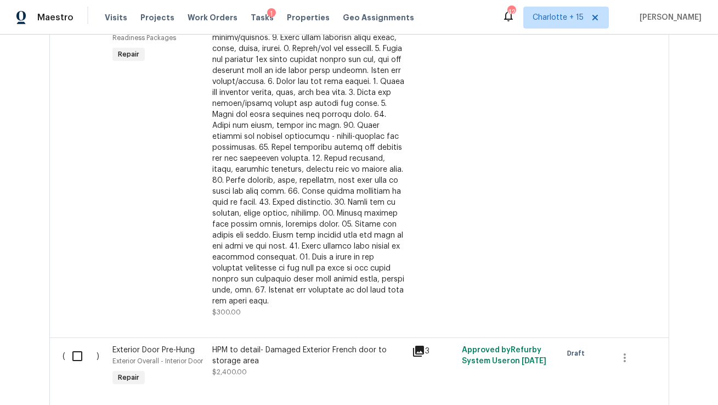
scroll to position [417, 0]
